Goal: Information Seeking & Learning: Learn about a topic

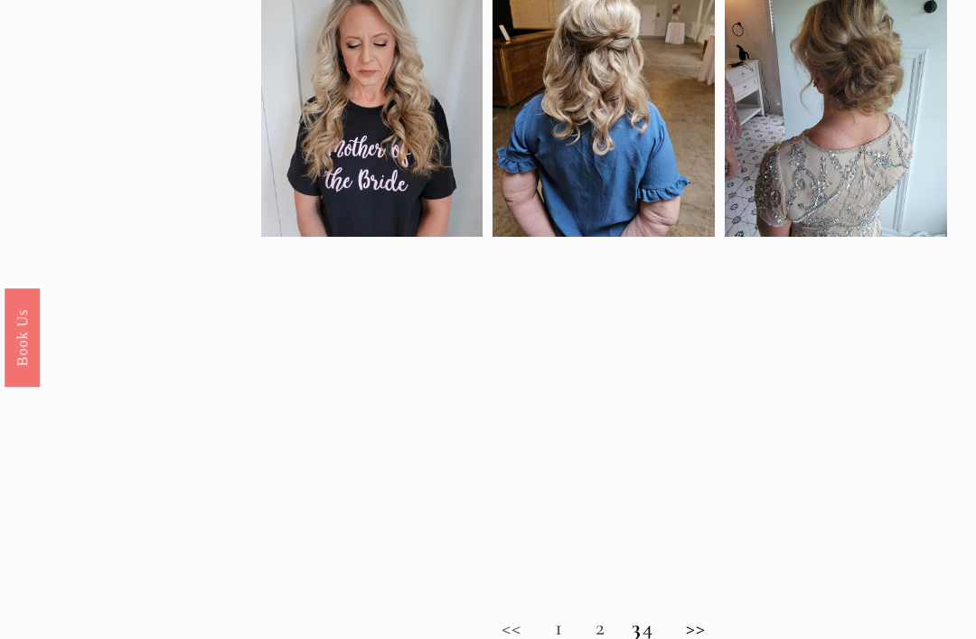
scroll to position [834, 0]
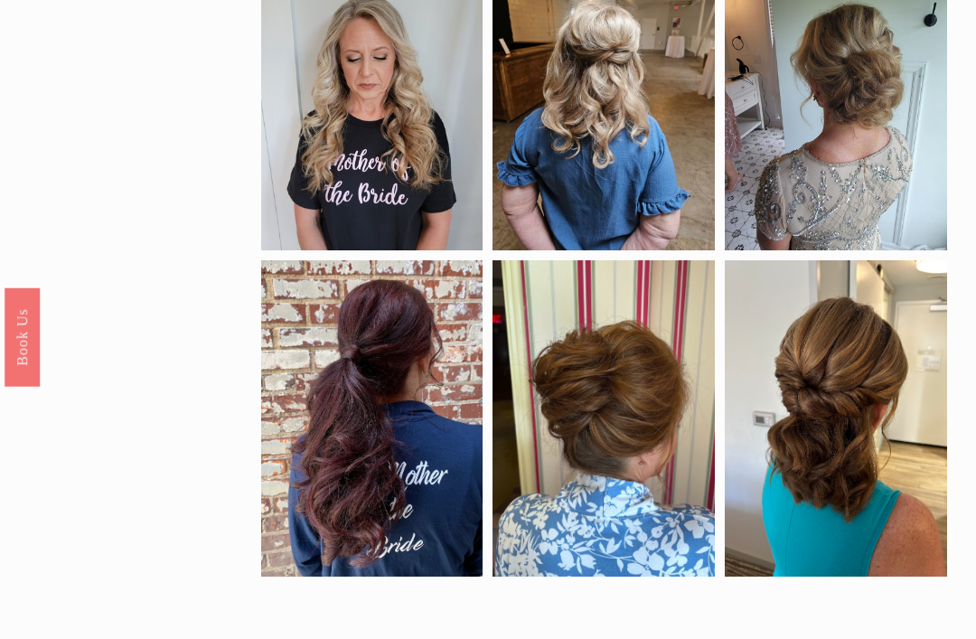
click at [712, 638] on h2 "<< 1 2 3 4 >>" at bounding box center [604, 642] width 686 height 26
click at [699, 638] on h2 "<< 1 2 3 4 >>" at bounding box center [604, 642] width 686 height 26
click at [602, 638] on h2 "<< 1 2 3 4 >>" at bounding box center [604, 642] width 686 height 26
click at [578, 638] on h2 "<< 1 2 3 4 >>" at bounding box center [604, 642] width 686 height 26
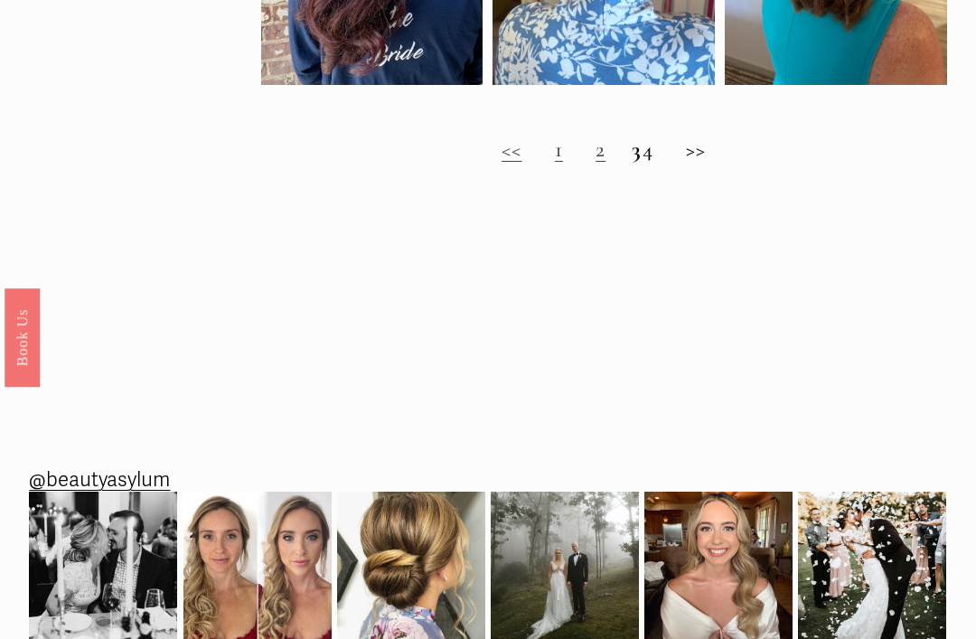
scroll to position [1329, 0]
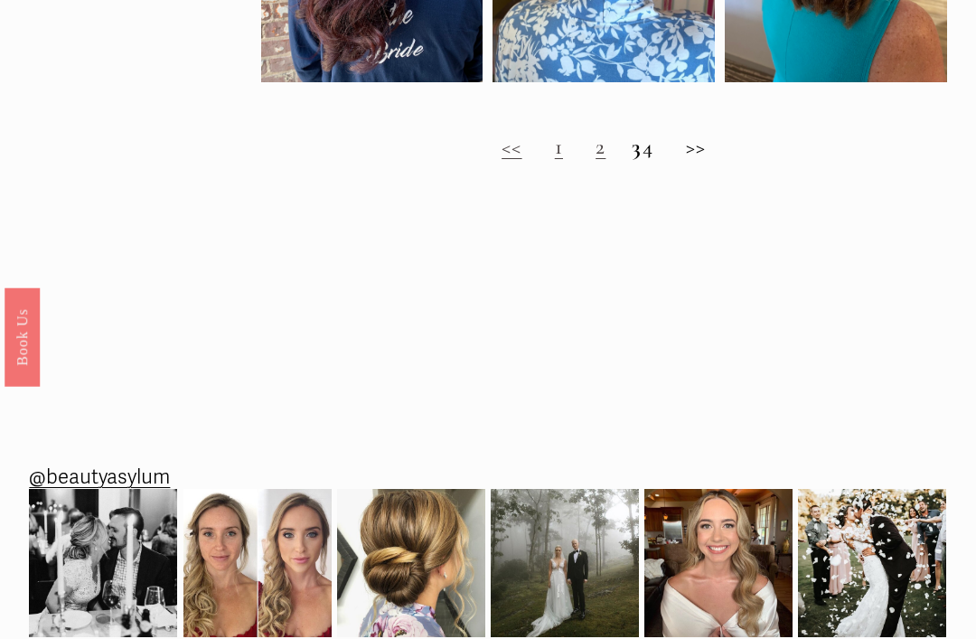
click at [555, 161] on link "1" at bounding box center [559, 147] width 8 height 27
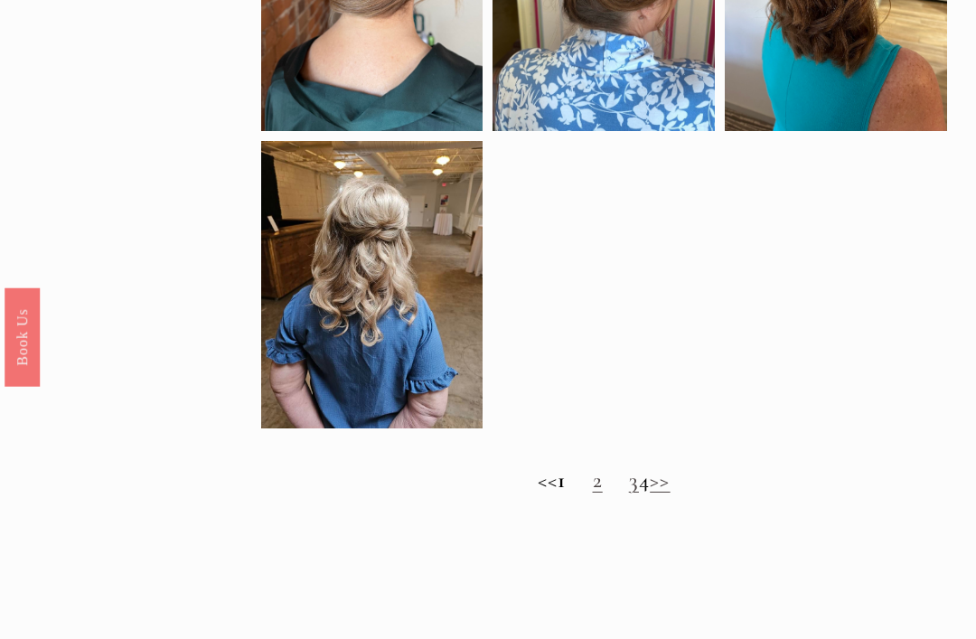
scroll to position [1043, 0]
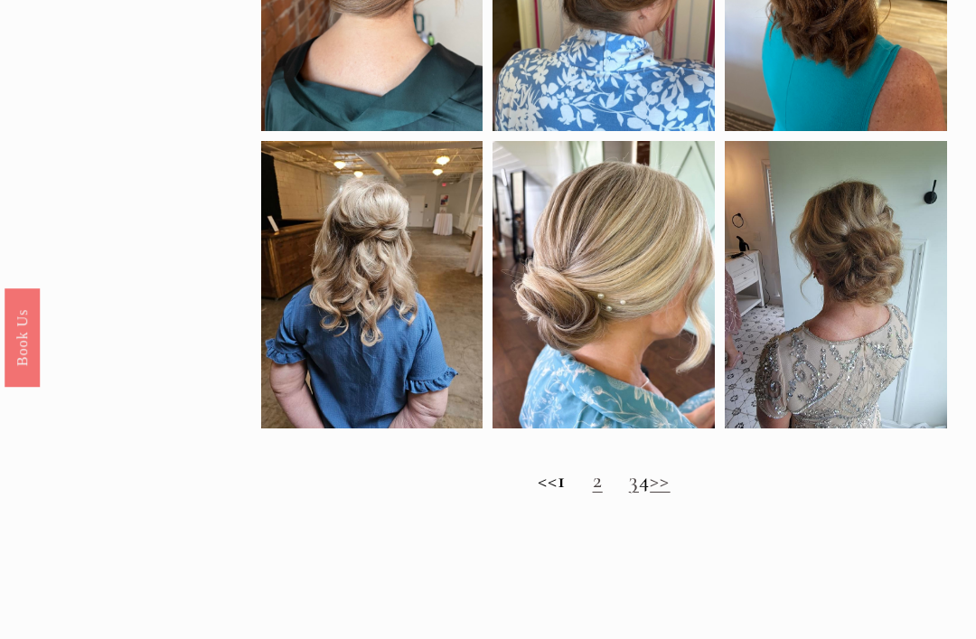
click at [593, 486] on link "2" at bounding box center [598, 479] width 10 height 27
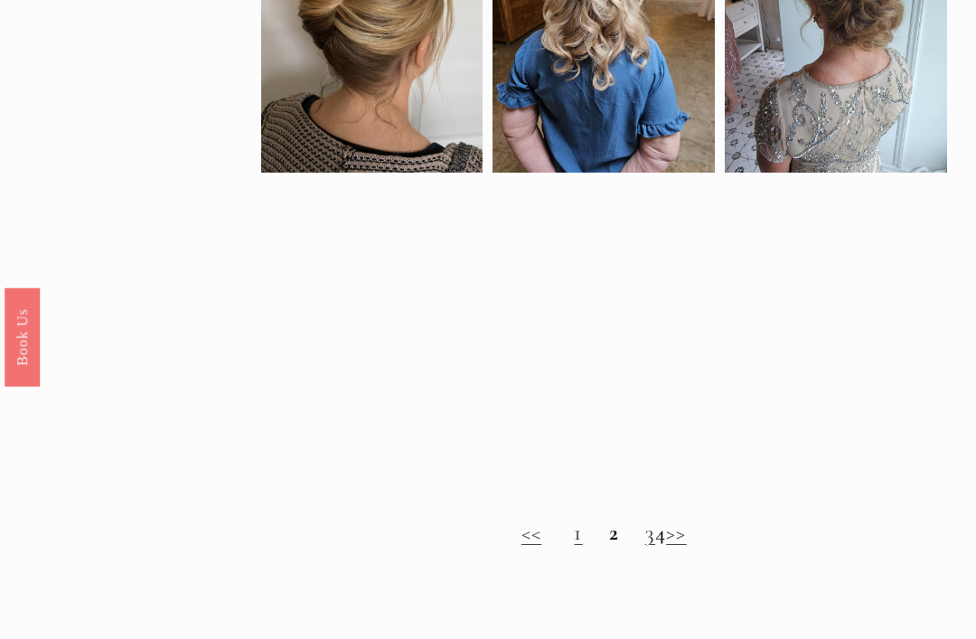
scroll to position [973, 0]
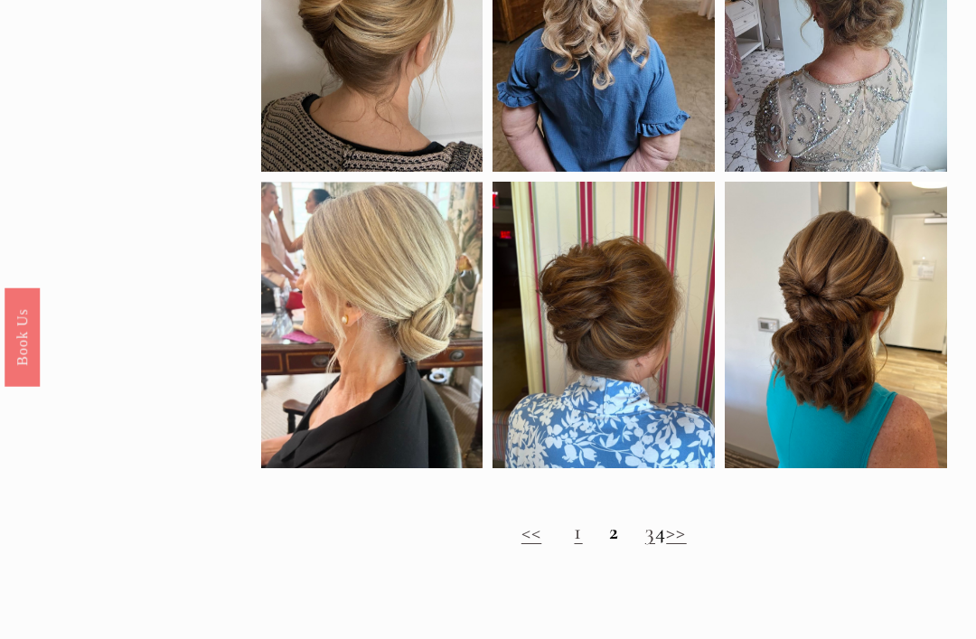
click at [659, 546] on h2 "<< 1 2 3 4 >>" at bounding box center [604, 533] width 686 height 26
click at [645, 546] on link "3" at bounding box center [650, 532] width 10 height 27
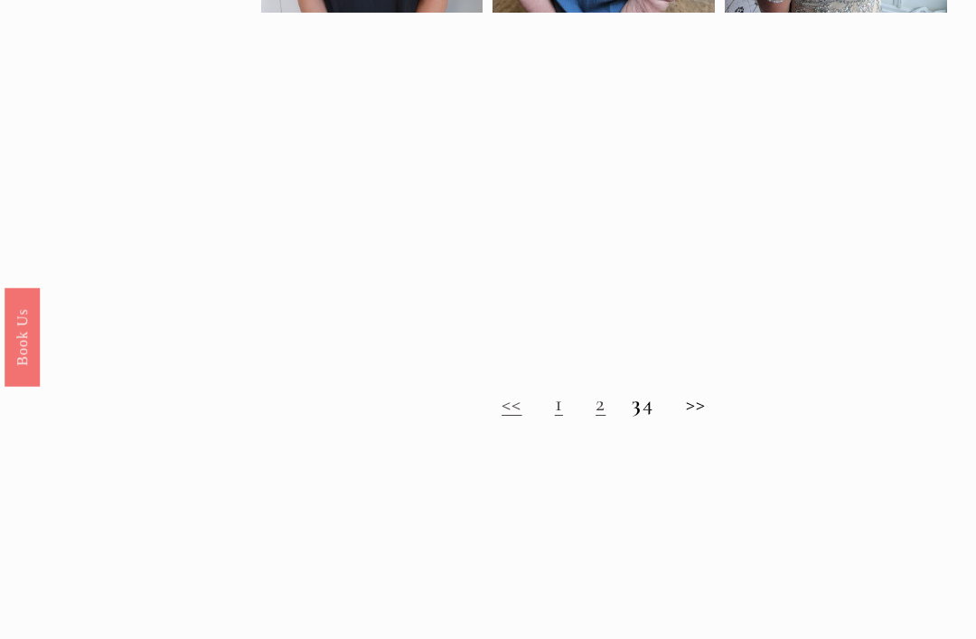
scroll to position [1074, 0]
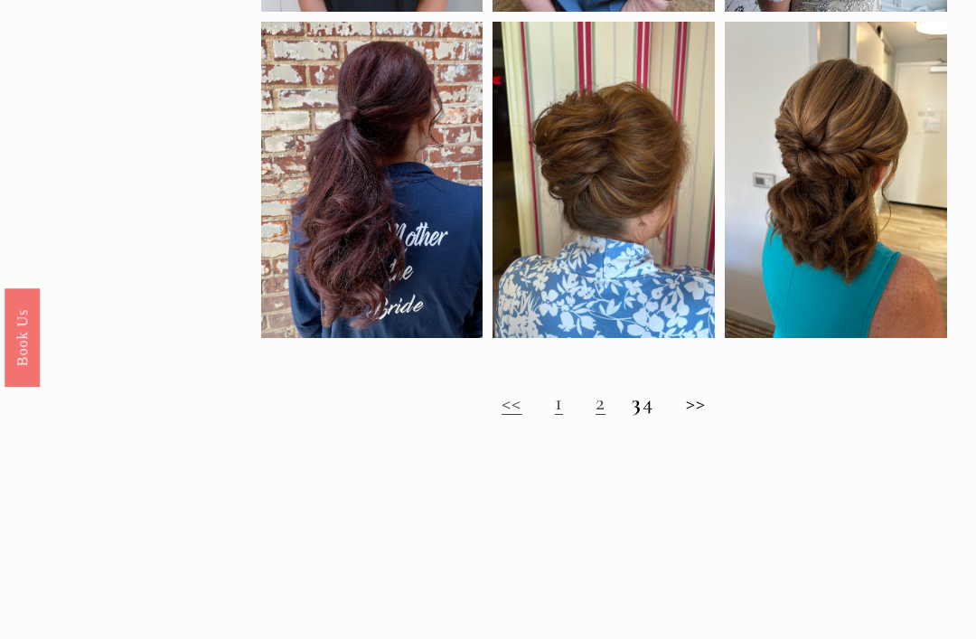
click at [660, 414] on h2 "<< 1 2 3 4 >>" at bounding box center [604, 403] width 686 height 26
click at [646, 416] on h2 "<< 1 2 3 4 >>" at bounding box center [604, 403] width 686 height 26
click at [666, 416] on h2 "<< 1 2 3 4 >>" at bounding box center [604, 403] width 686 height 26
click at [711, 414] on h2 "<< 1 2 3 4 >>" at bounding box center [604, 403] width 686 height 26
click at [668, 416] on h2 "<< 1 2 3 4 >>" at bounding box center [604, 403] width 686 height 26
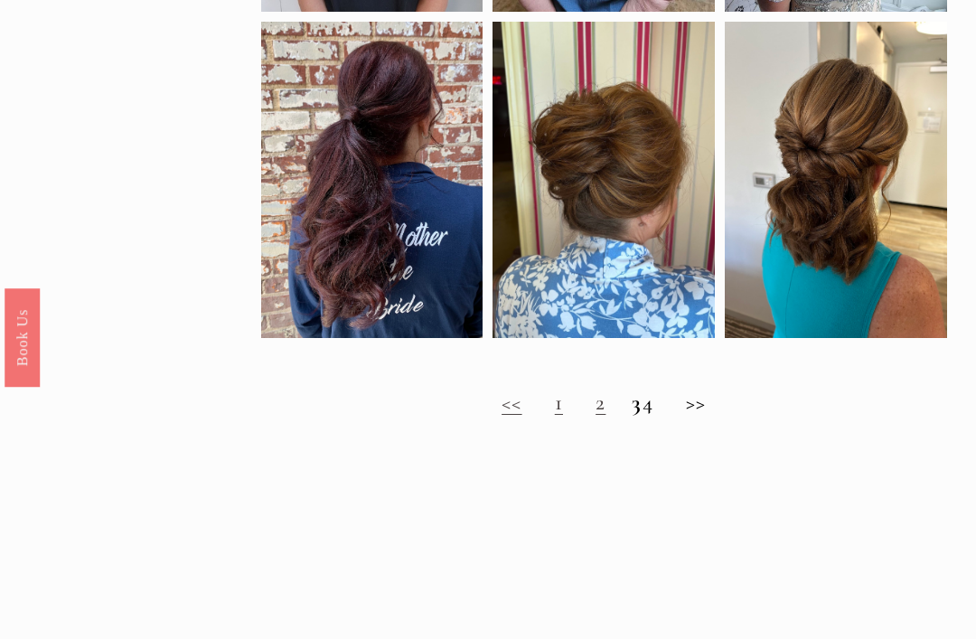
click at [663, 416] on h2 "<< 1 2 3 4 >>" at bounding box center [604, 403] width 686 height 26
click at [656, 416] on h2 "<< 1 2 3 4 >>" at bounding box center [604, 403] width 686 height 26
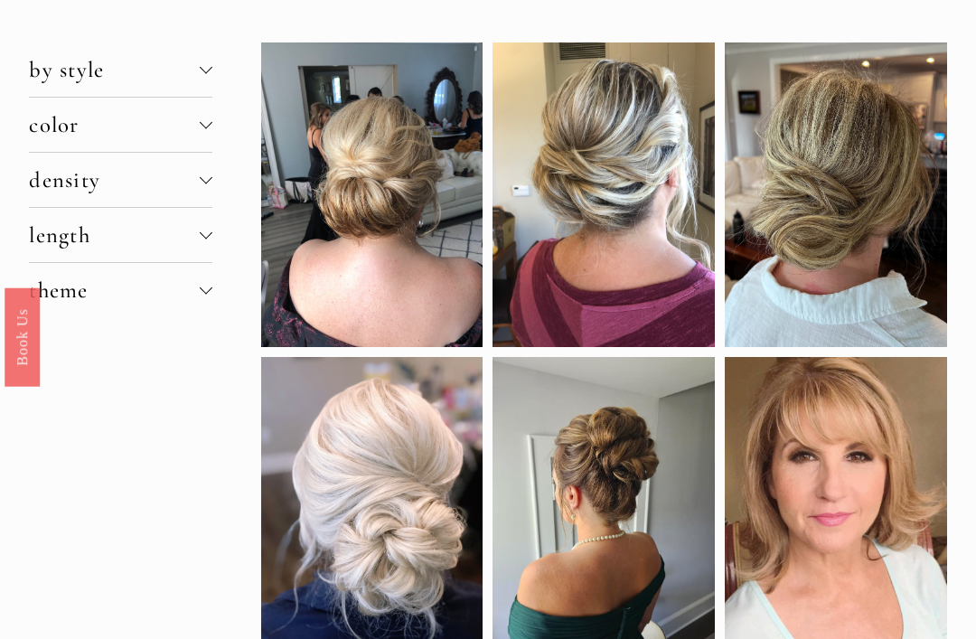
scroll to position [0, 0]
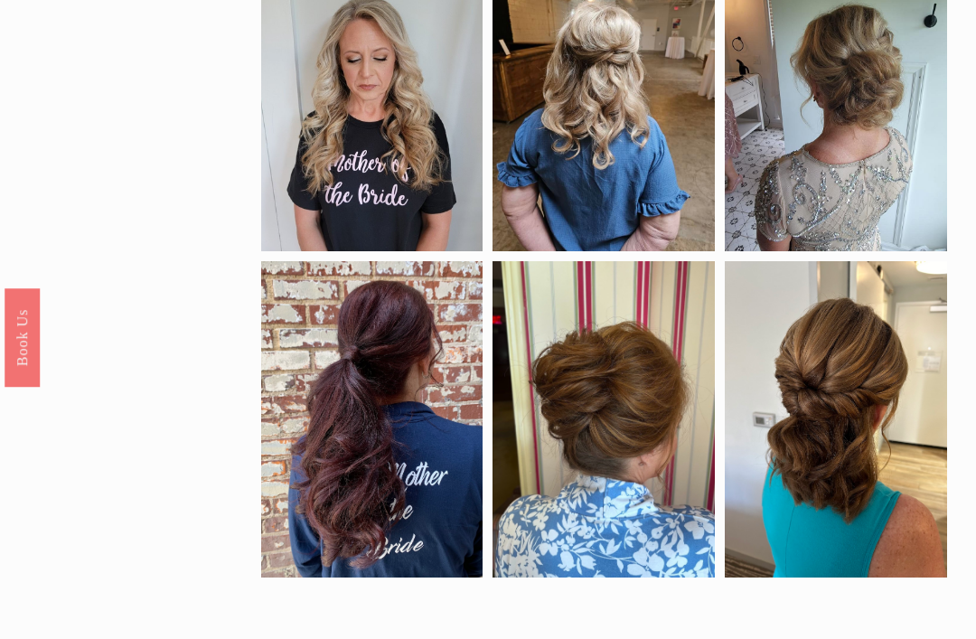
scroll to position [827, 0]
